Goal: Task Accomplishment & Management: Manage account settings

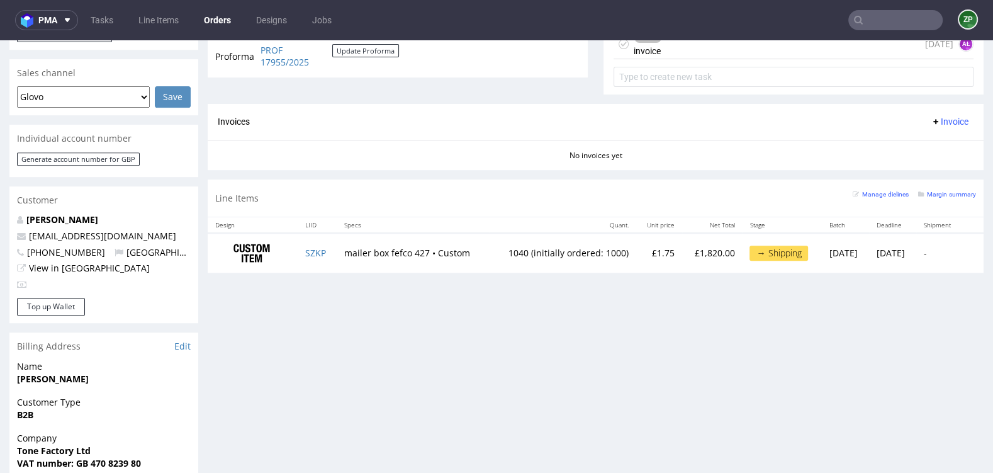
scroll to position [516, 0]
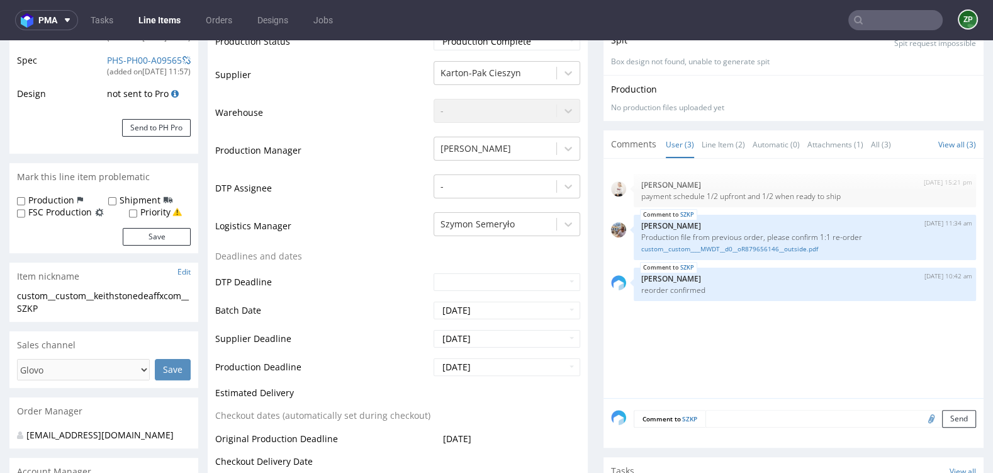
scroll to position [329, 0]
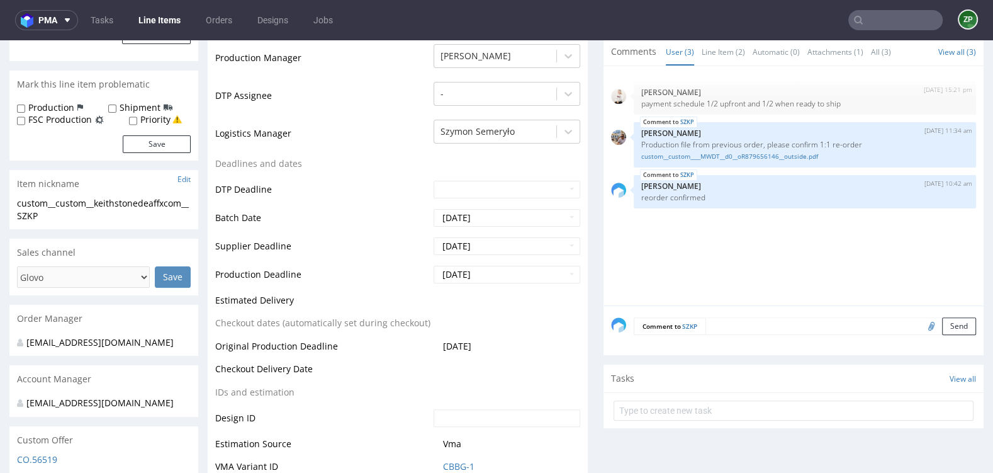
click at [726, 335] on div "Comment to SZKP Send" at bounding box center [794, 330] width 380 height 50
click at [720, 313] on div "Comment to SZKP Send" at bounding box center [794, 330] width 380 height 50
click at [715, 327] on textarea at bounding box center [841, 326] width 271 height 18
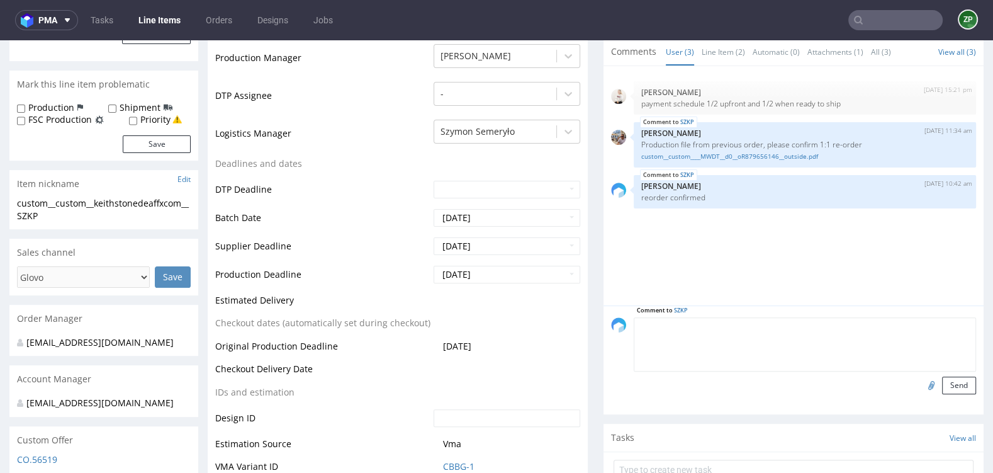
paste textarea "Our EORI number is GB 470823980000"
drag, startPoint x: 652, startPoint y: 322, endPoint x: 574, endPoint y: 322, distance: 78.1
type textarea "EORI number is GB 470823980000"
click at [944, 383] on button "Send" at bounding box center [959, 385] width 34 height 18
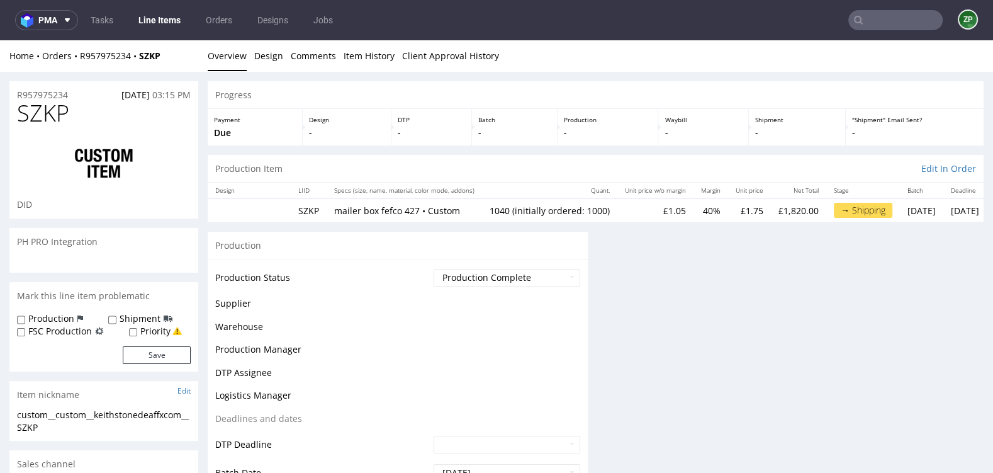
scroll to position [0, 0]
